Goal: Task Accomplishment & Management: Complete application form

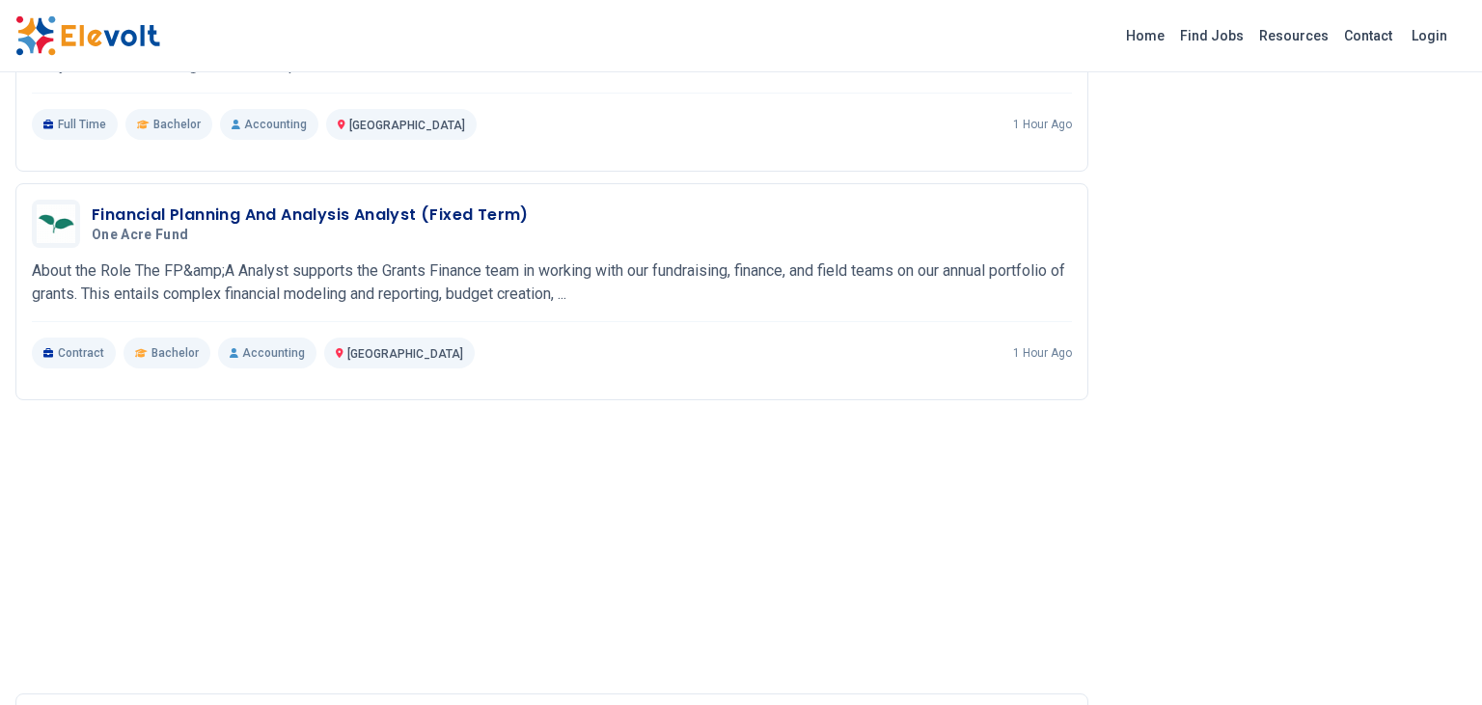
scroll to position [1807, 0]
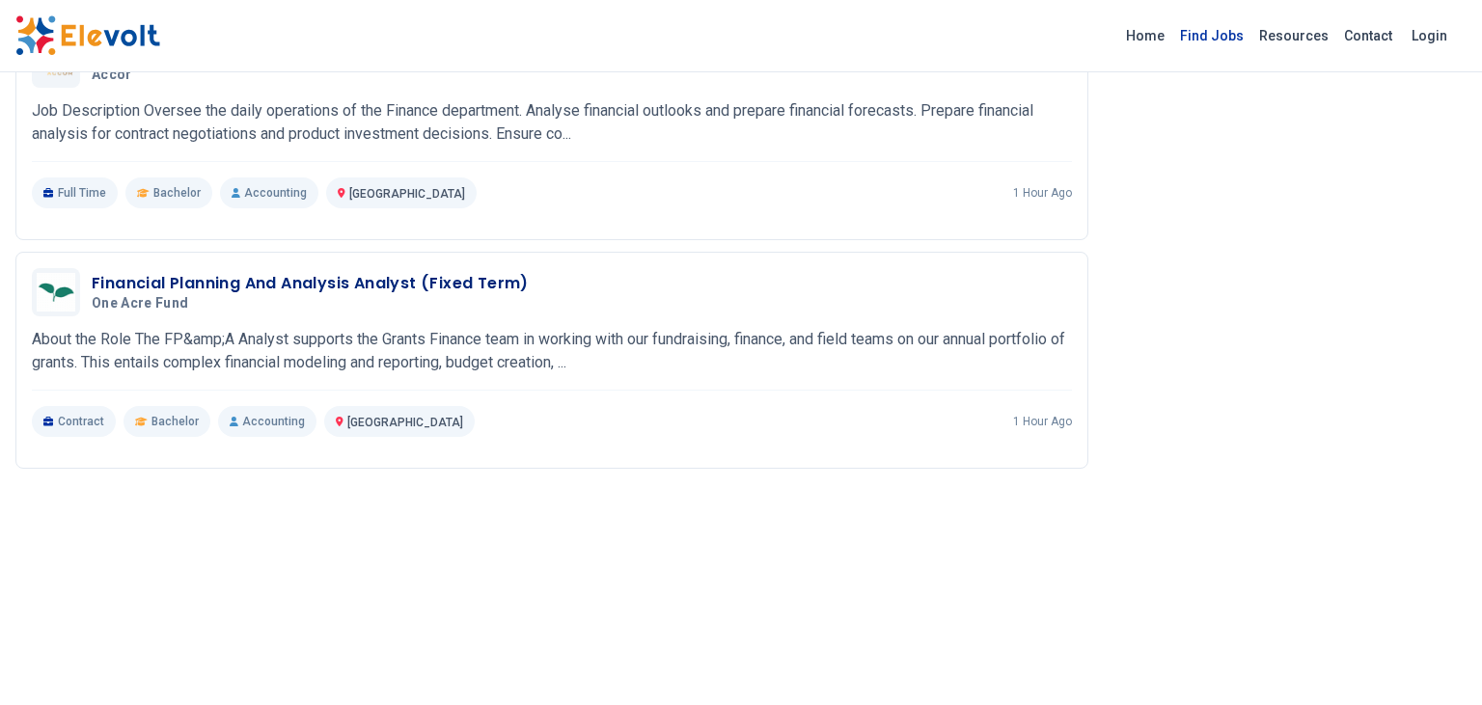
click at [1229, 35] on link "Find Jobs" at bounding box center [1211, 35] width 79 height 31
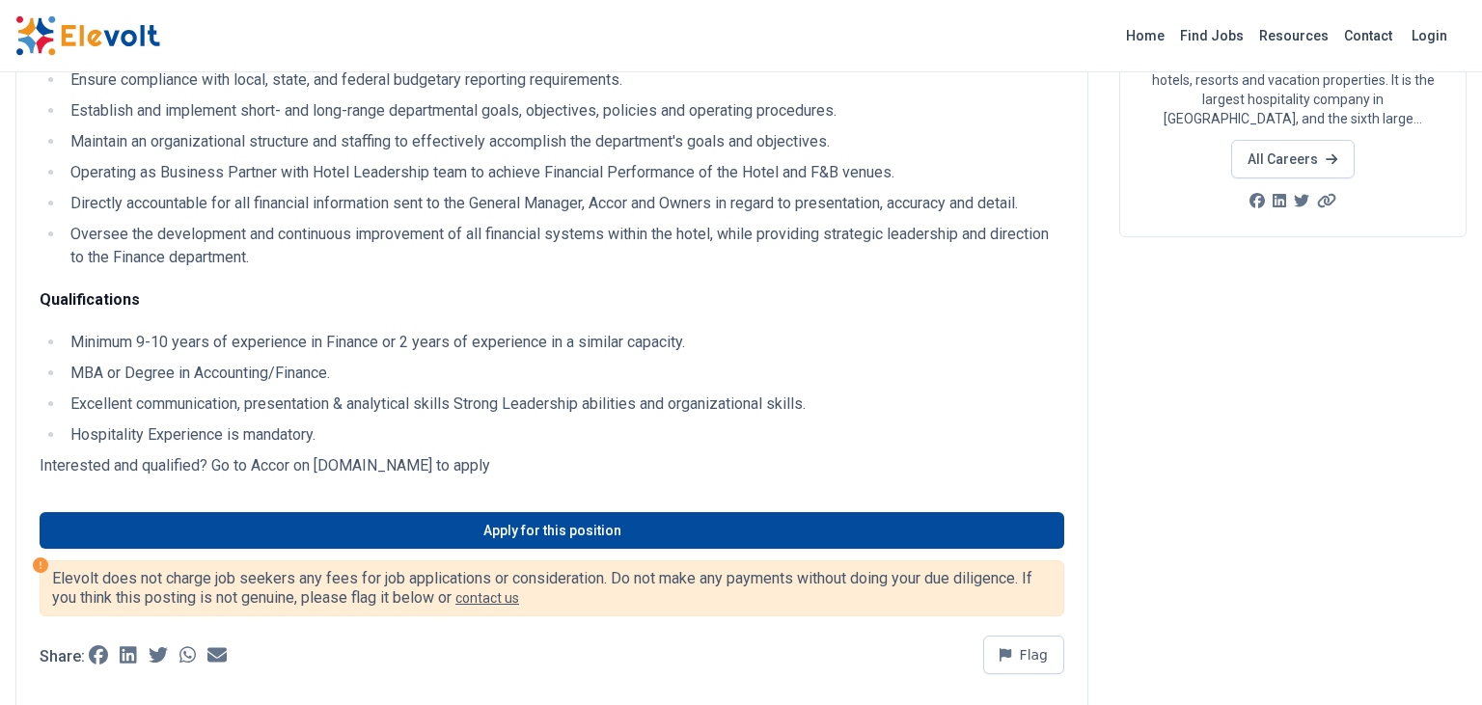
scroll to position [509, 0]
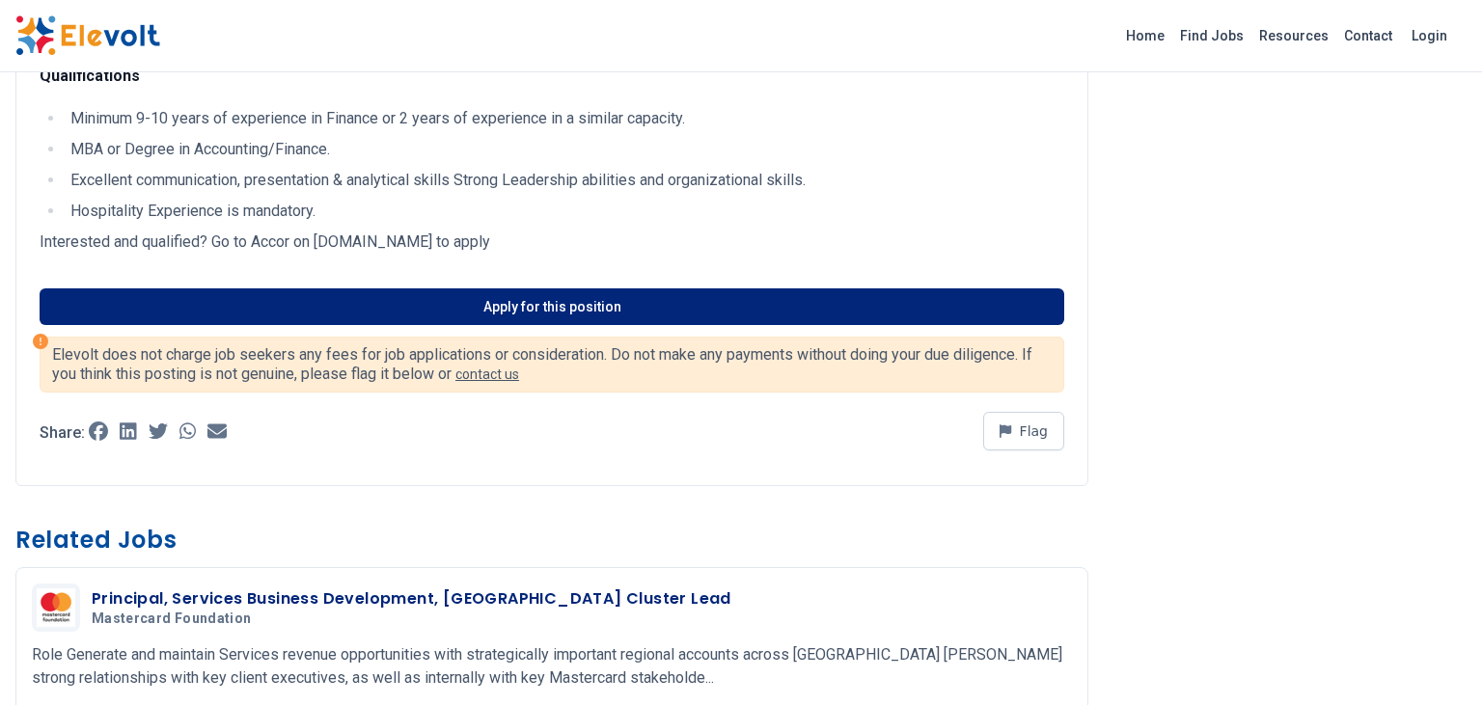
click at [556, 314] on link "Apply for this position" at bounding box center [552, 307] width 1025 height 37
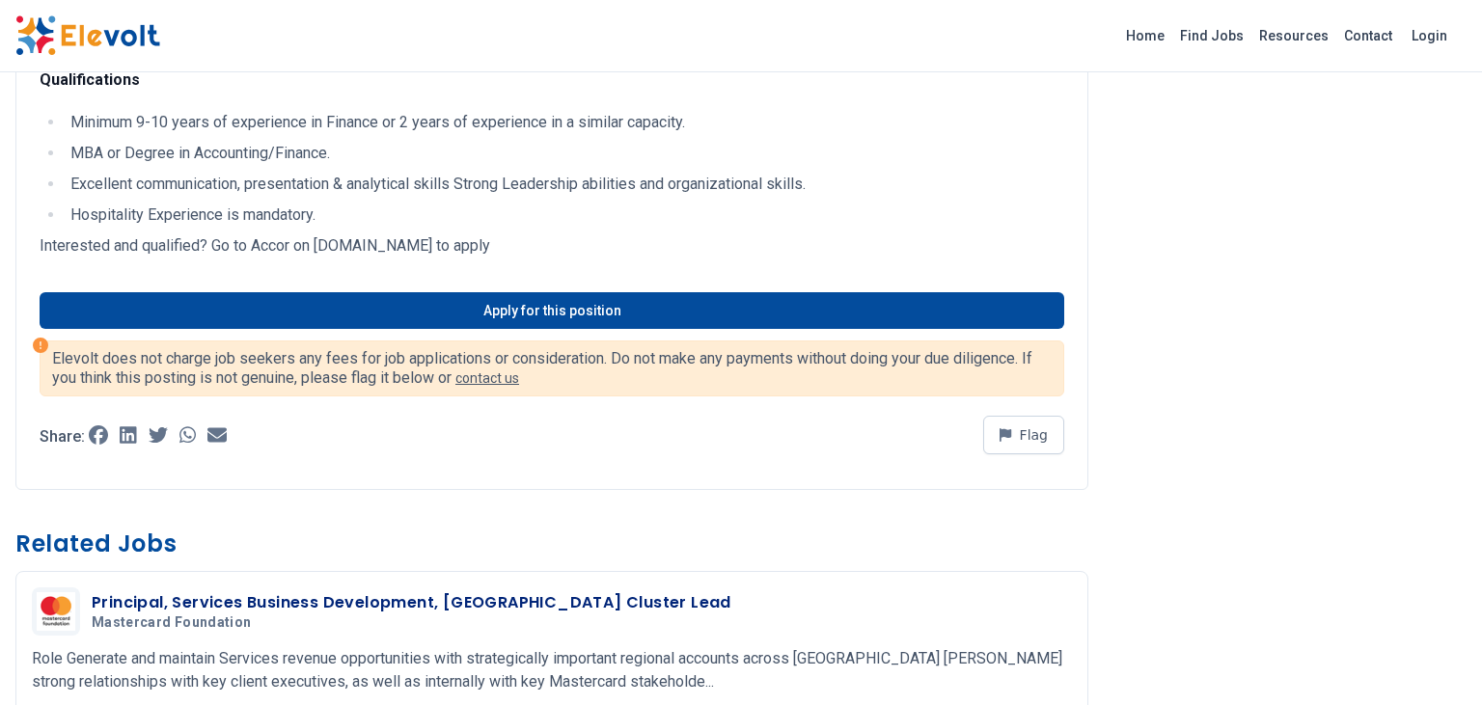
scroll to position [611, 0]
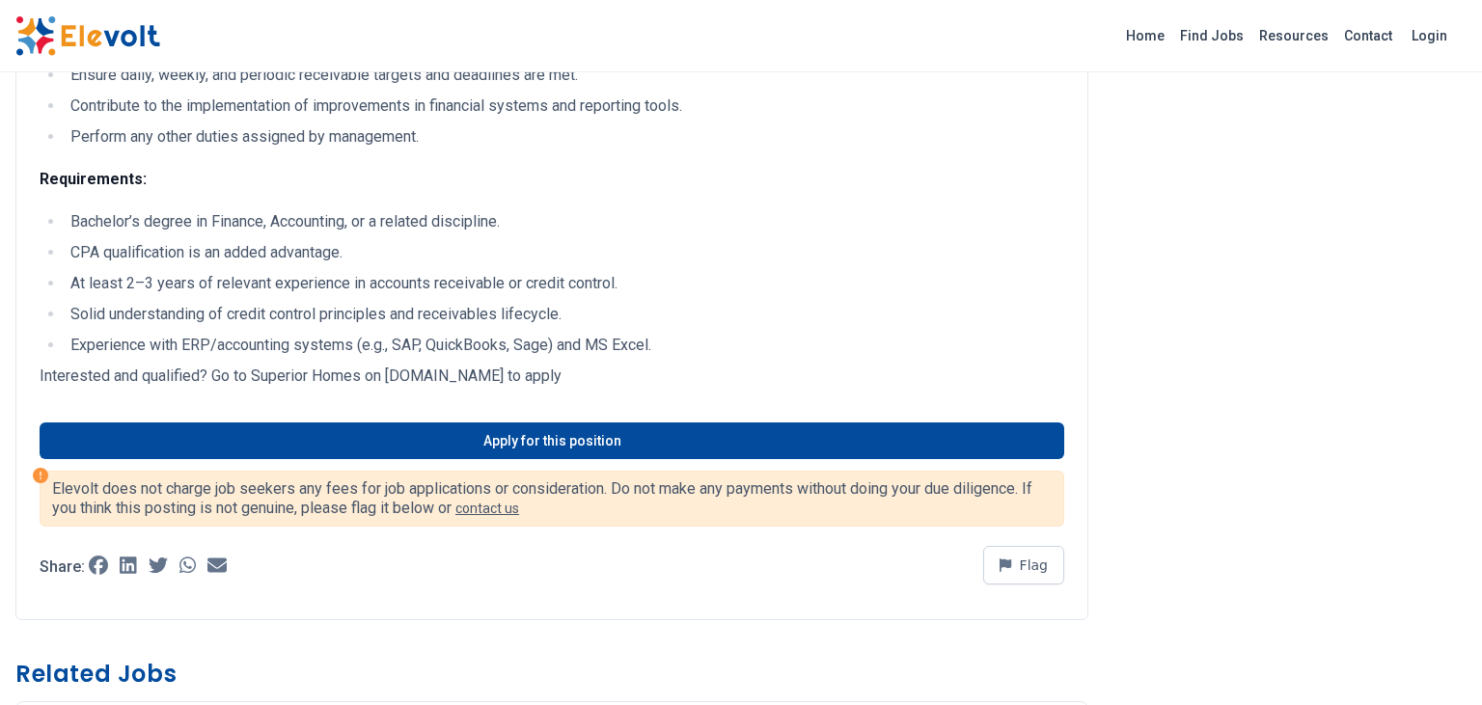
scroll to position [1019, 0]
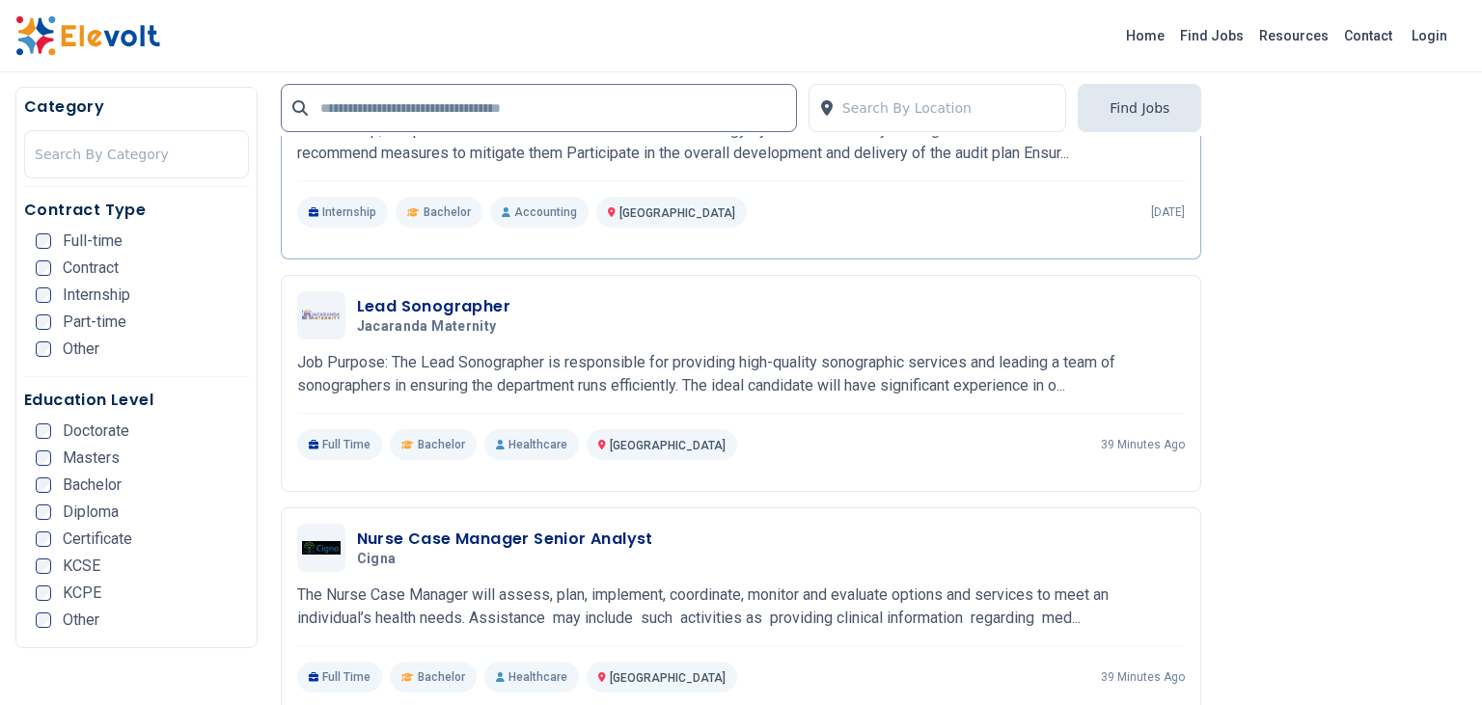
scroll to position [1732, 0]
